Goal: Manage account settings

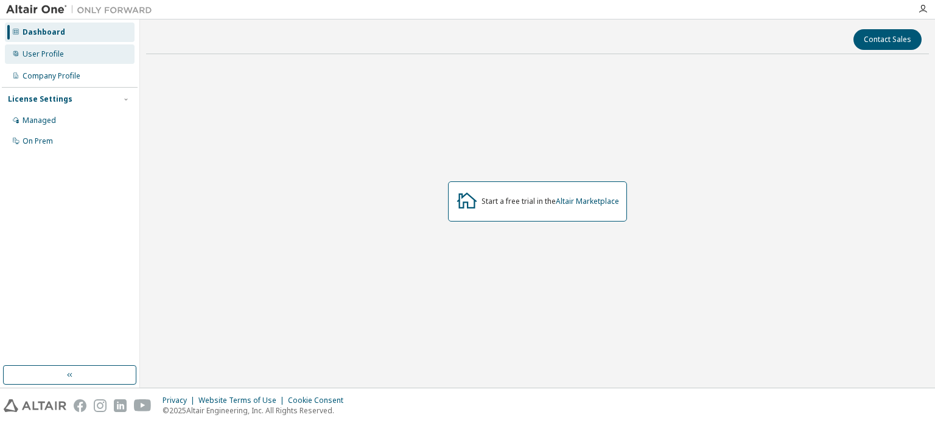
click at [59, 49] on div "User Profile" at bounding box center [43, 54] width 41 height 10
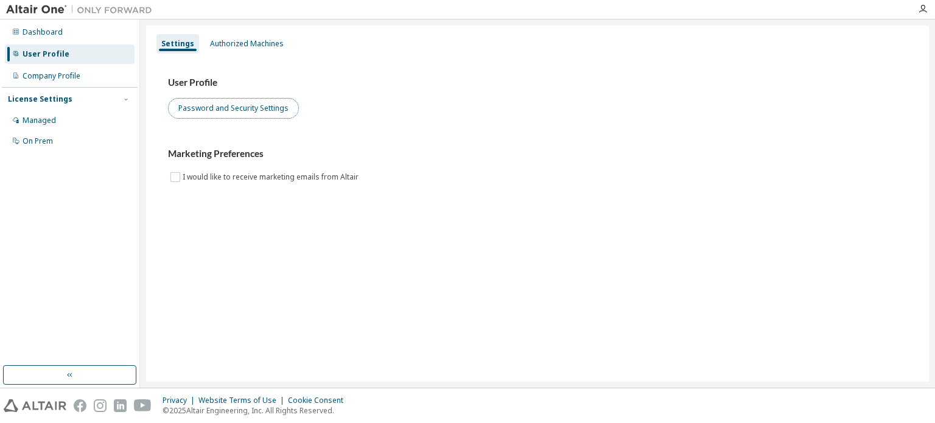
click at [205, 108] on button "Password and Security Settings" at bounding box center [233, 108] width 131 height 21
